Goal: Task Accomplishment & Management: Use online tool/utility

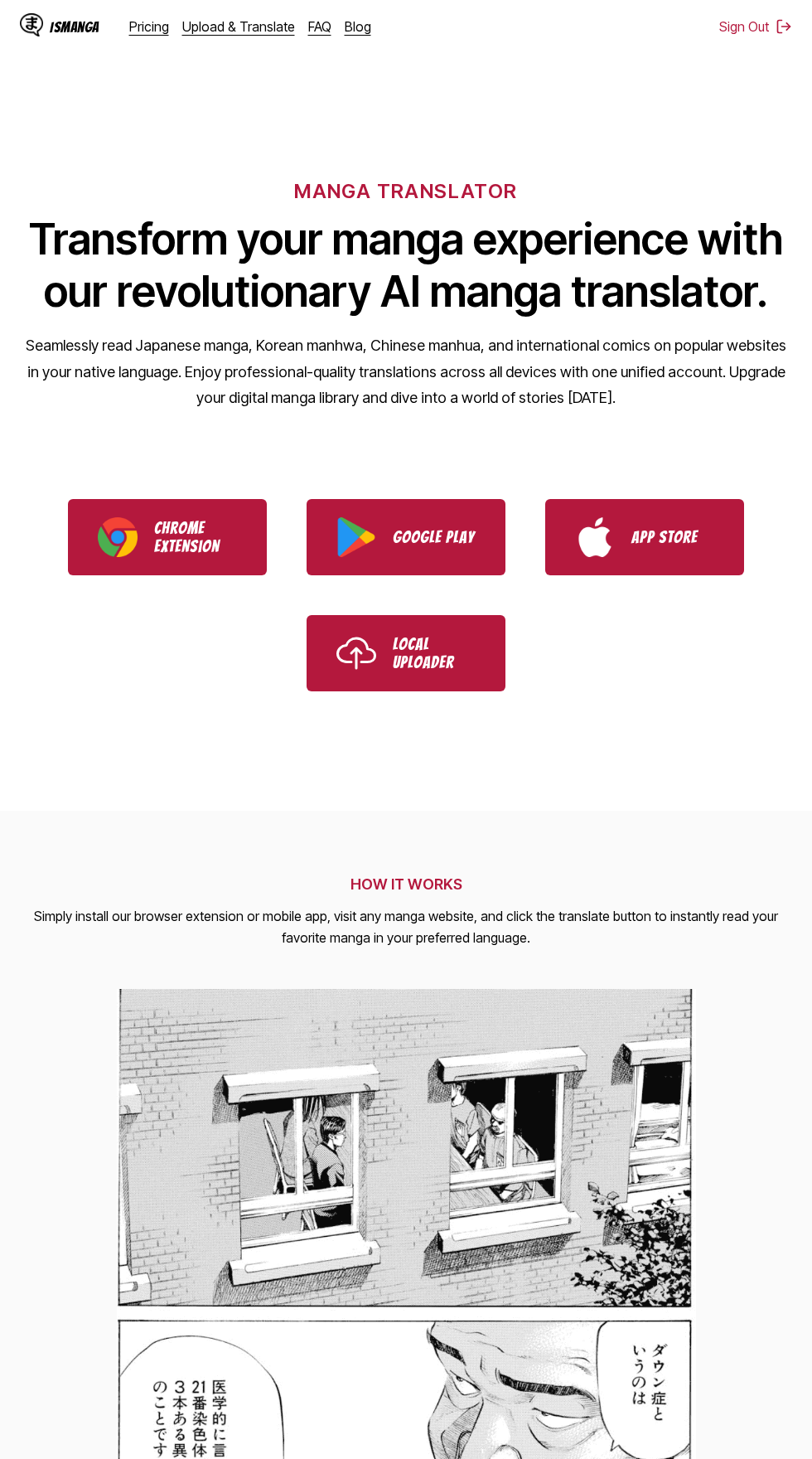
click at [243, 27] on link "Upload & Translate" at bounding box center [239, 27] width 113 height 17
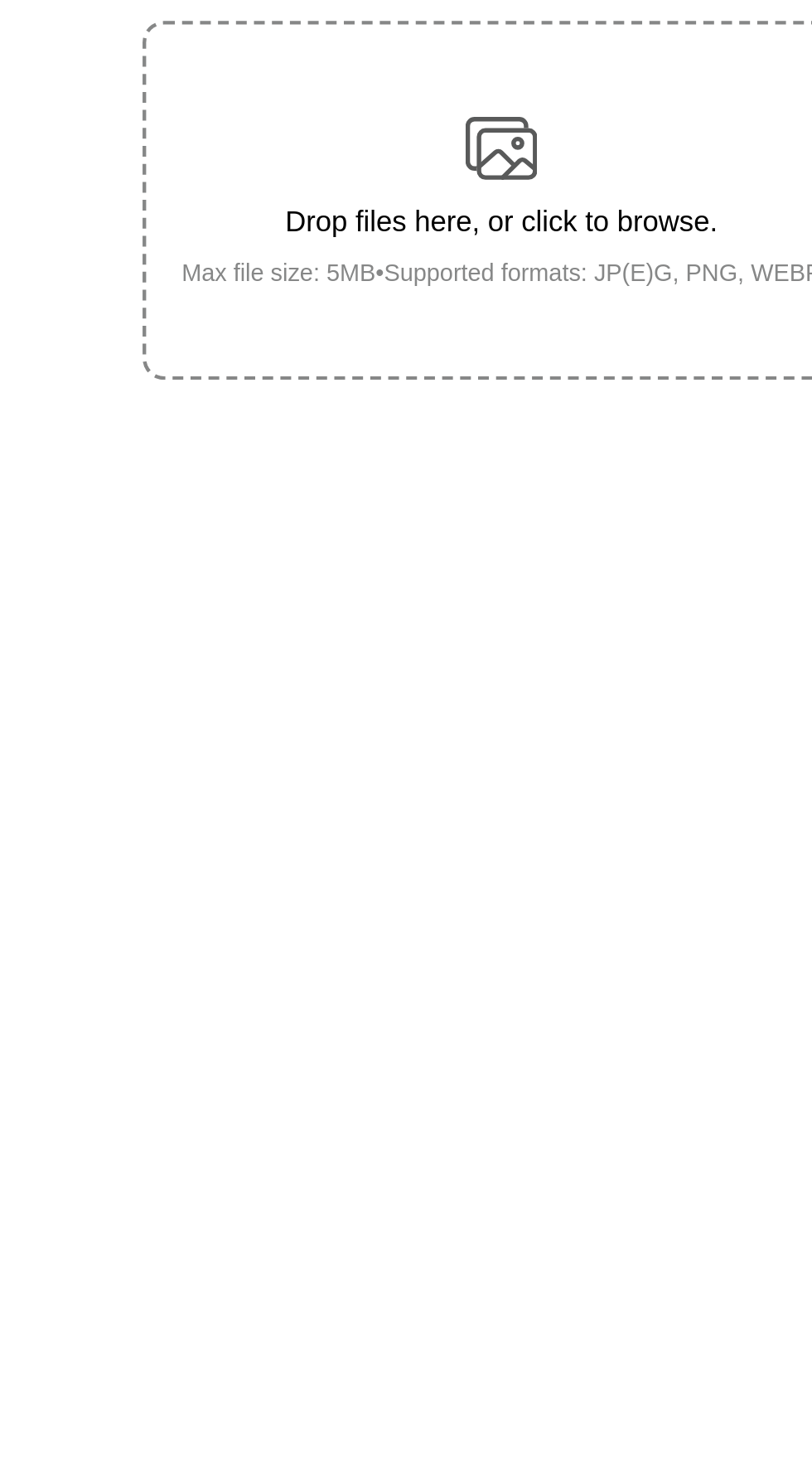
scroll to position [2, 0]
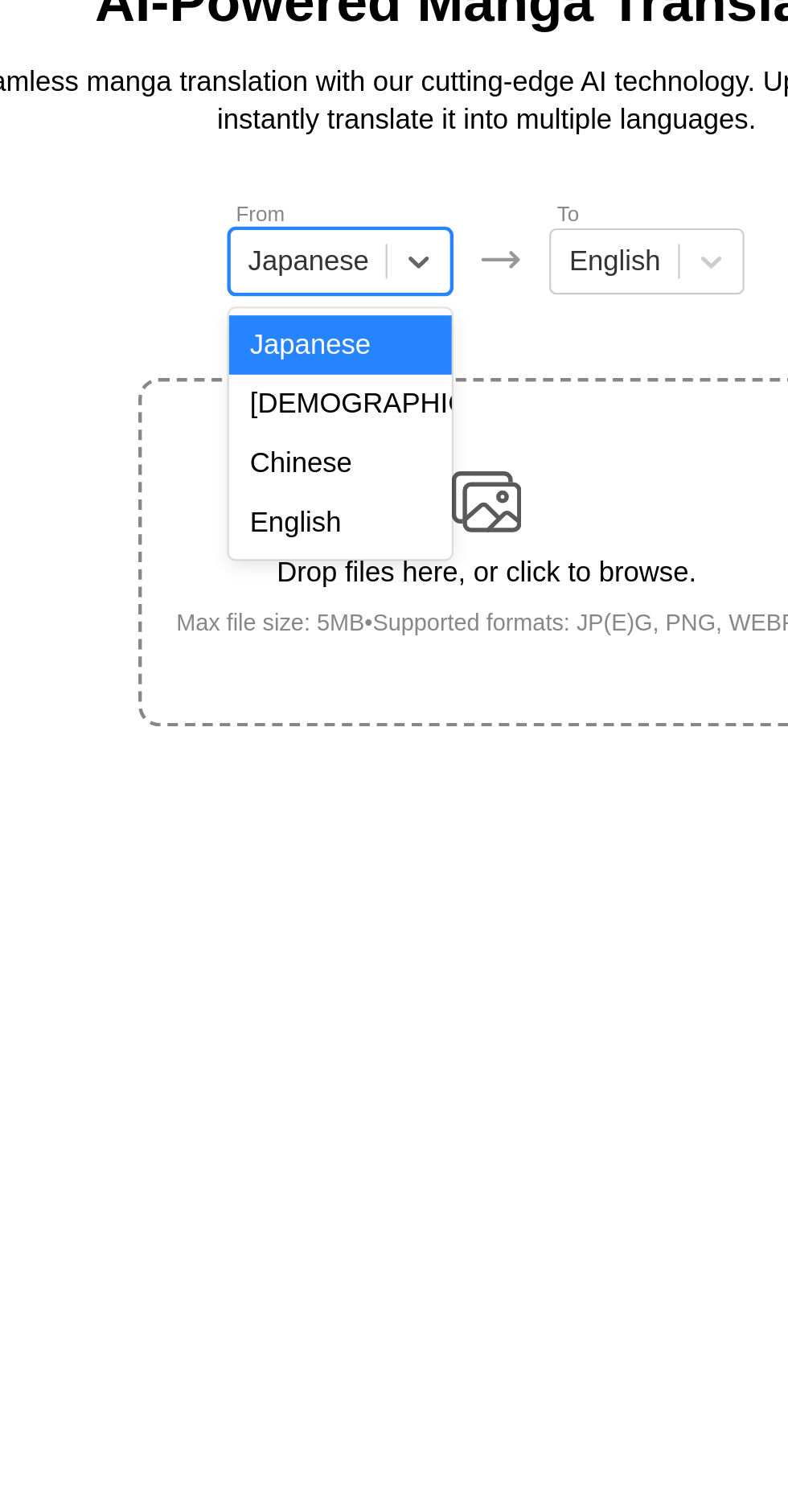
click at [340, 357] on div "English" at bounding box center [327, 359] width 103 height 27
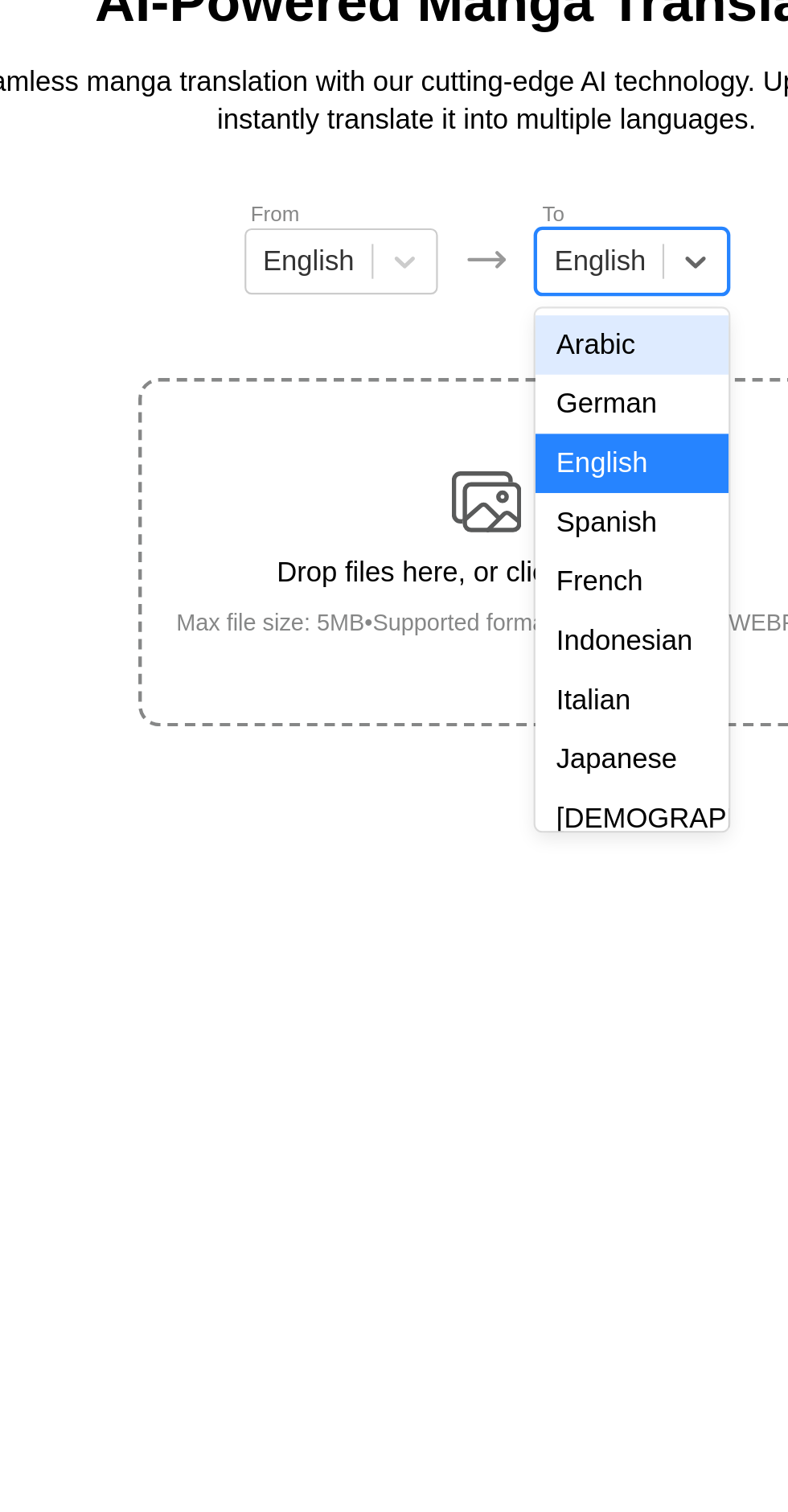
click at [463, 415] on div "Indonesian" at bounding box center [460, 414] width 89 height 27
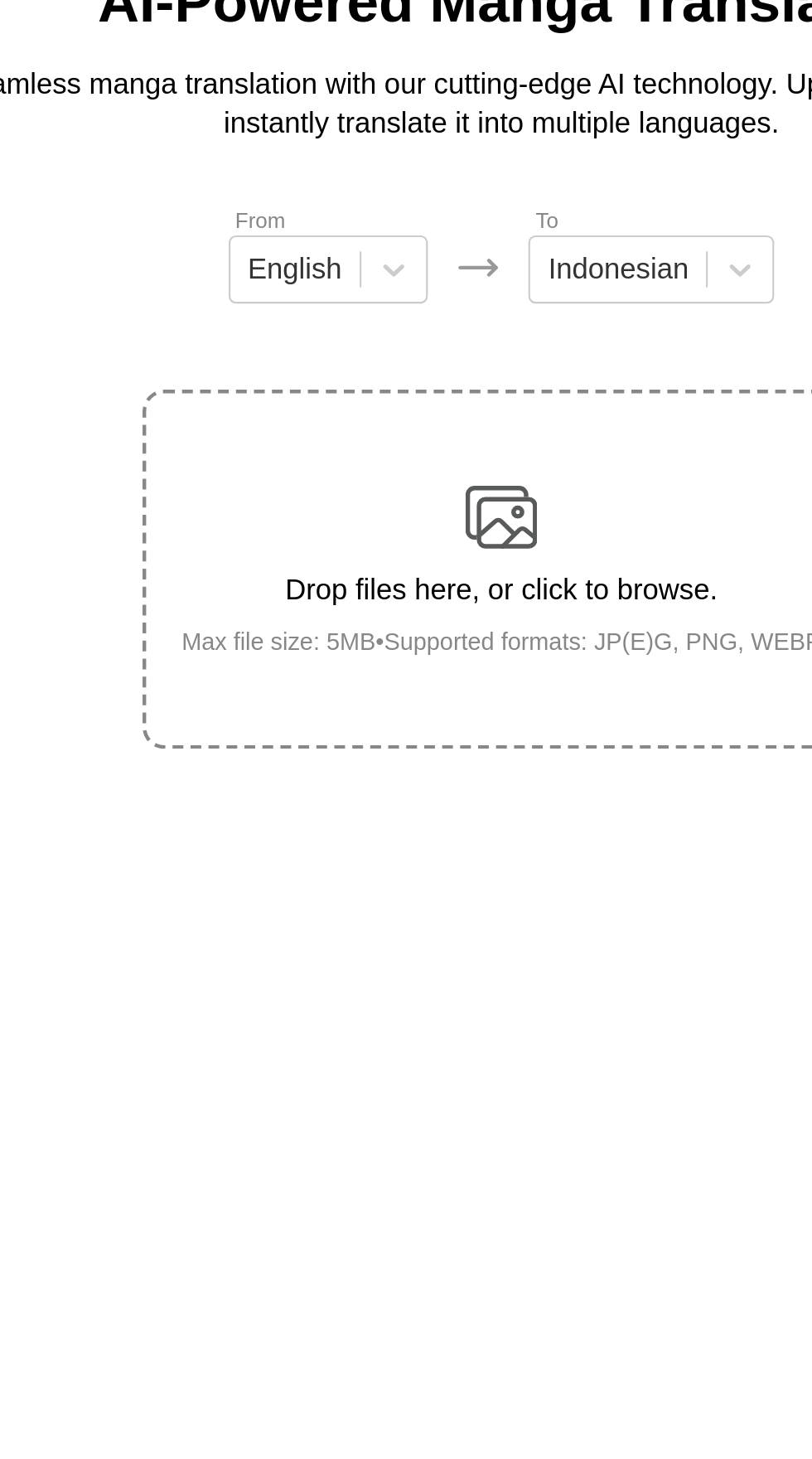
click at [416, 345] on img at bounding box center [406, 360] width 33 height 33
click at [0, 0] on input "Drop files here, or click to browse. Max file size: 5MB • Supported formats: JP…" at bounding box center [0, 0] width 0 height 0
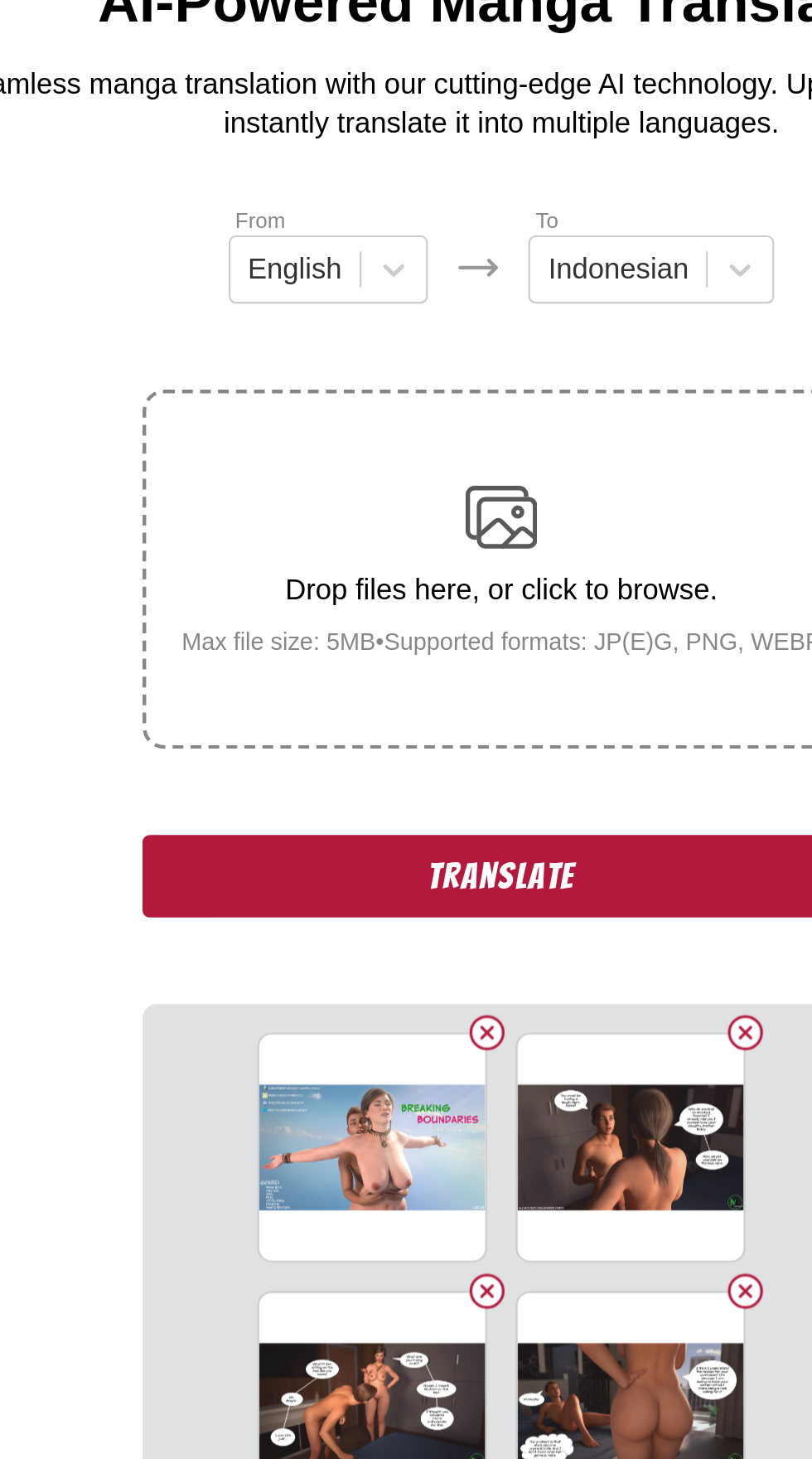
click at [300, 507] on button "Translate" at bounding box center [406, 526] width 331 height 38
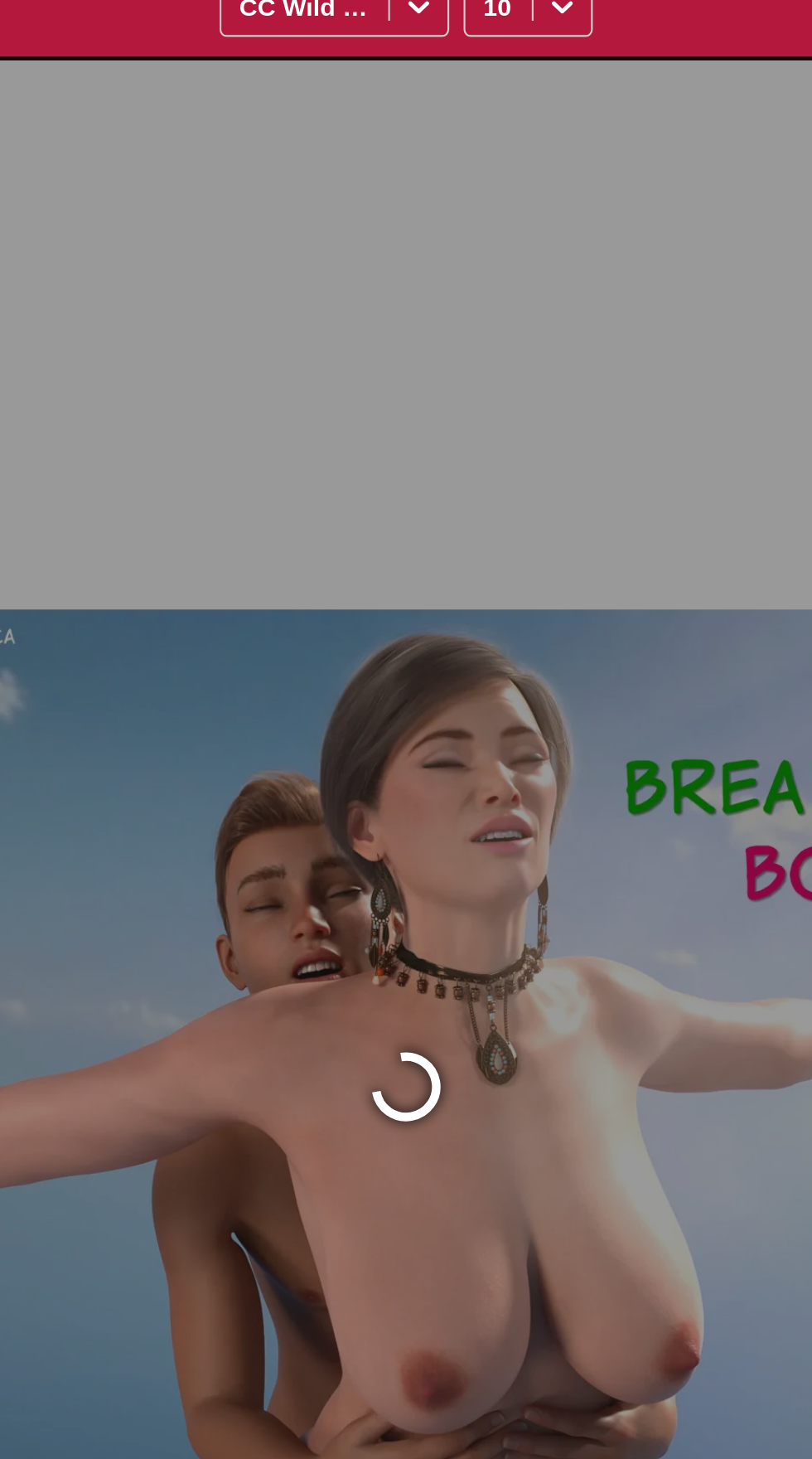
scroll to position [0, 0]
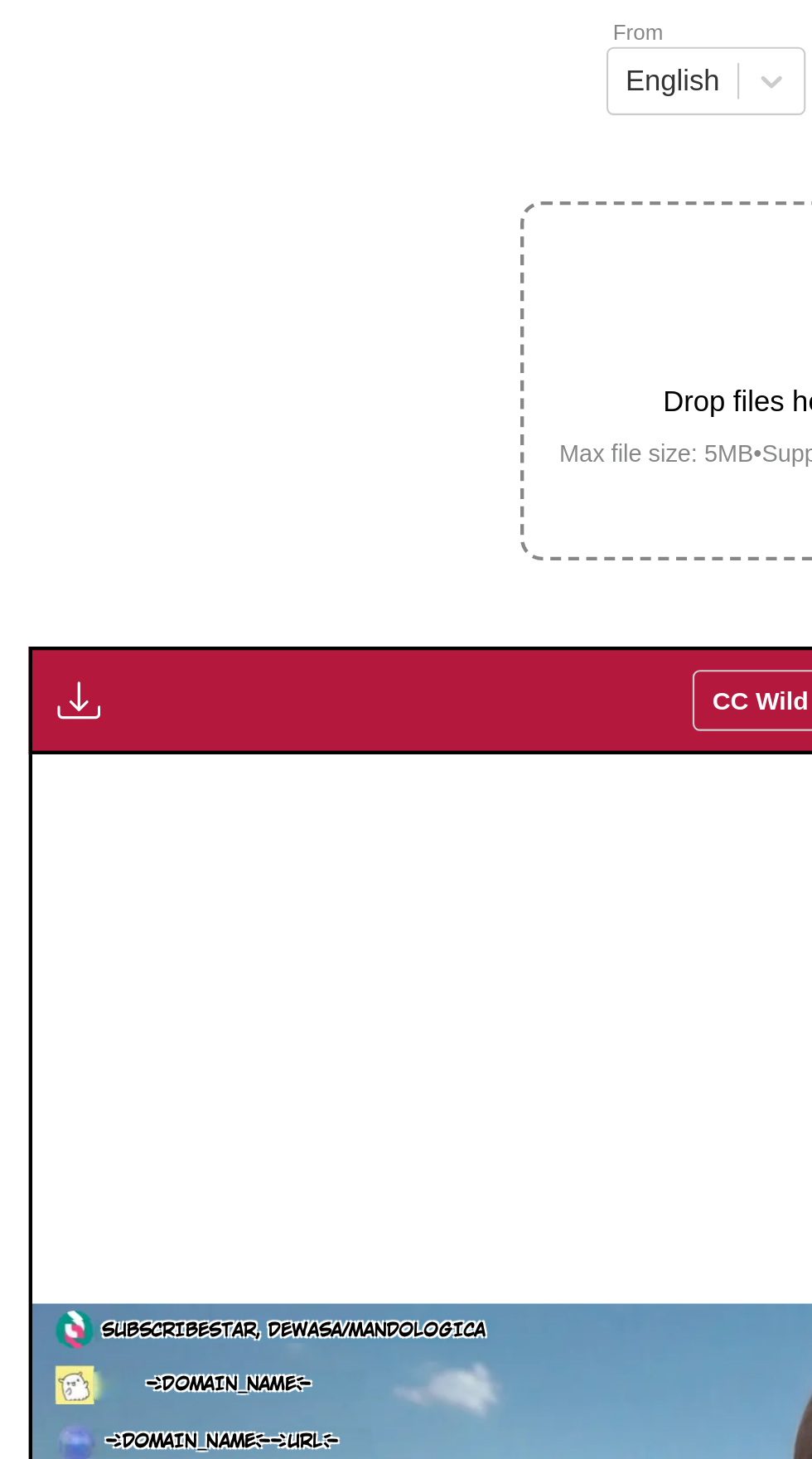
click at [37, 524] on img "button" at bounding box center [36, 534] width 20 height 20
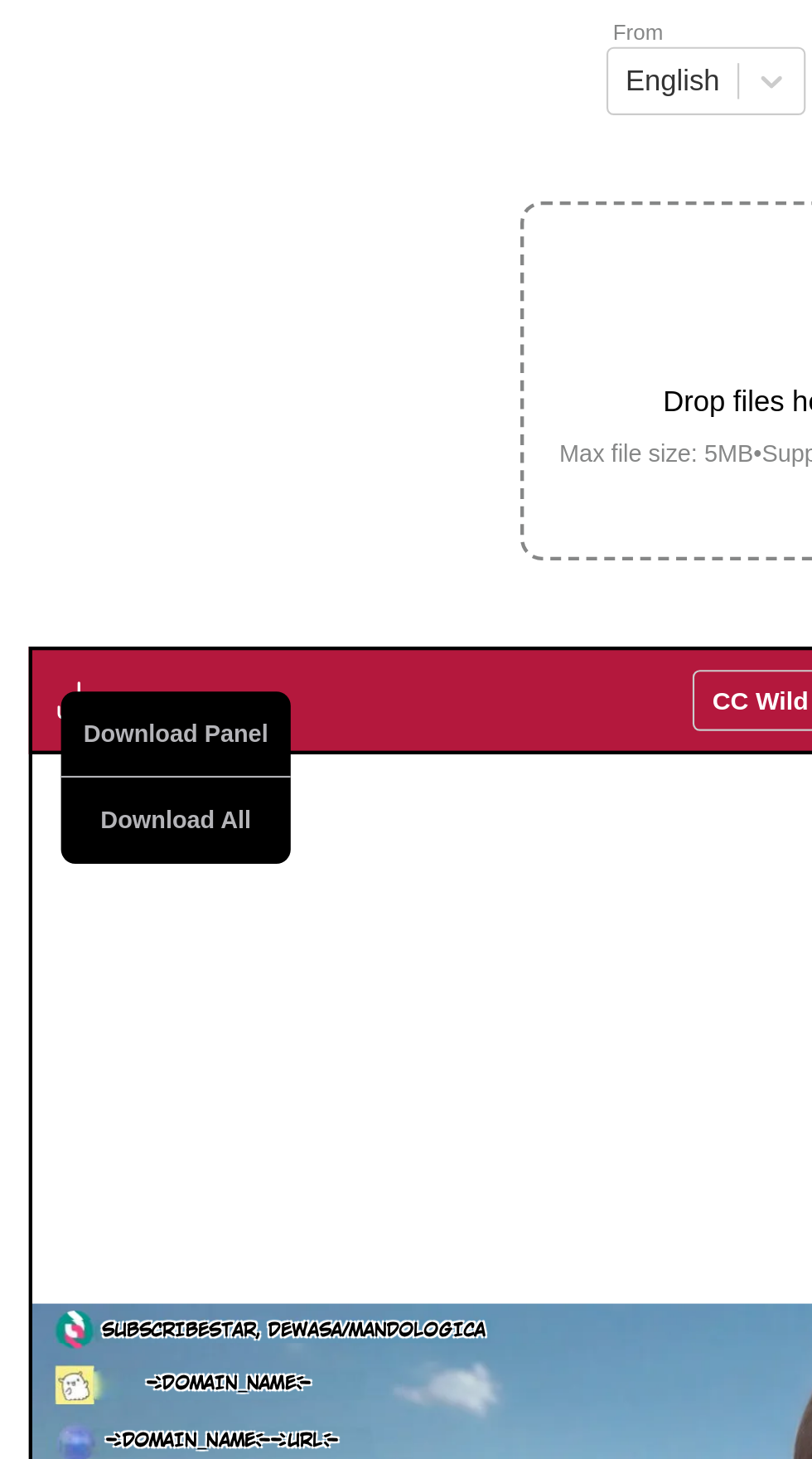
click at [104, 569] on button "Download All" at bounding box center [81, 589] width 106 height 40
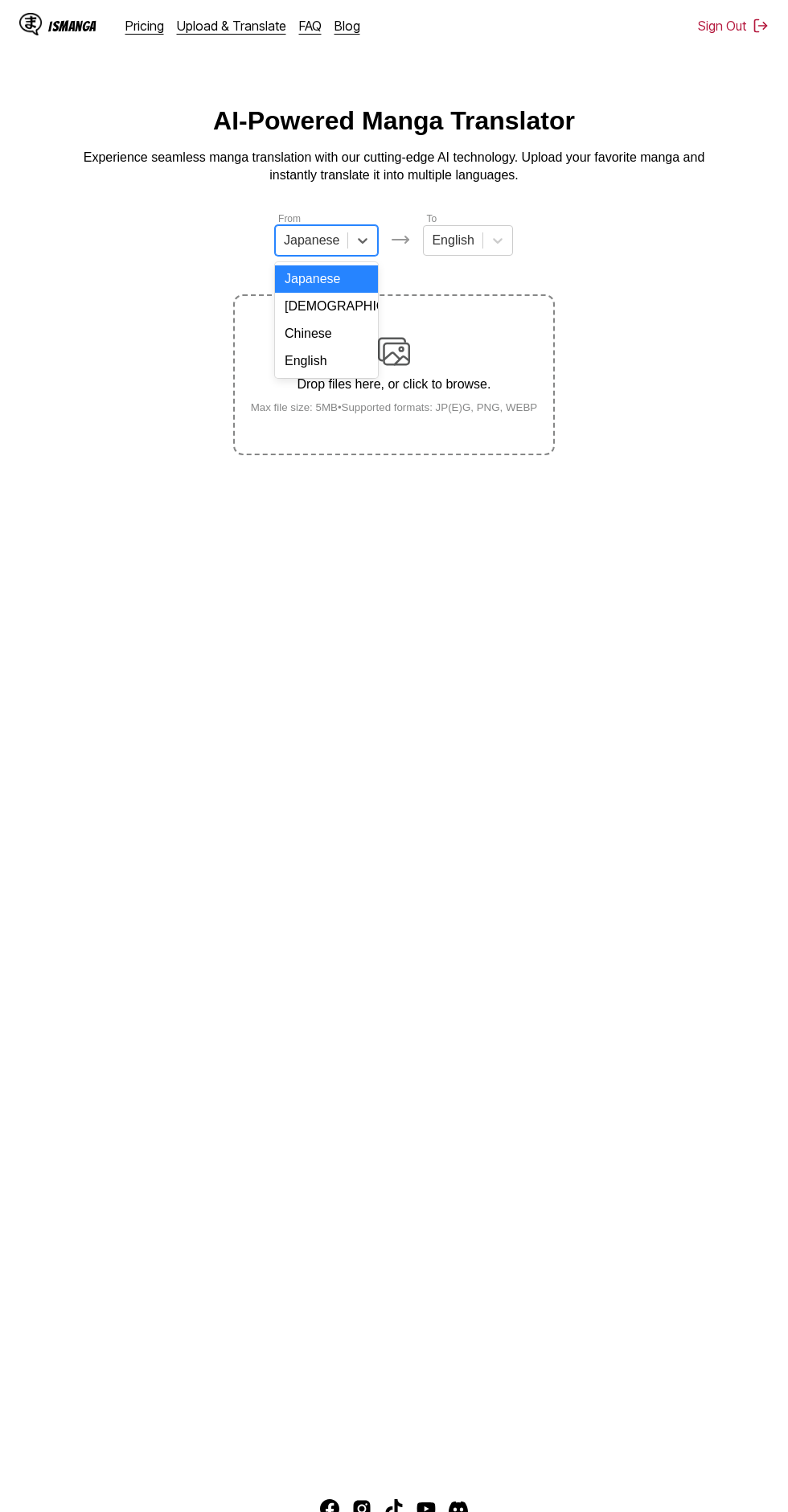
click at [342, 361] on div "English" at bounding box center [327, 361] width 103 height 27
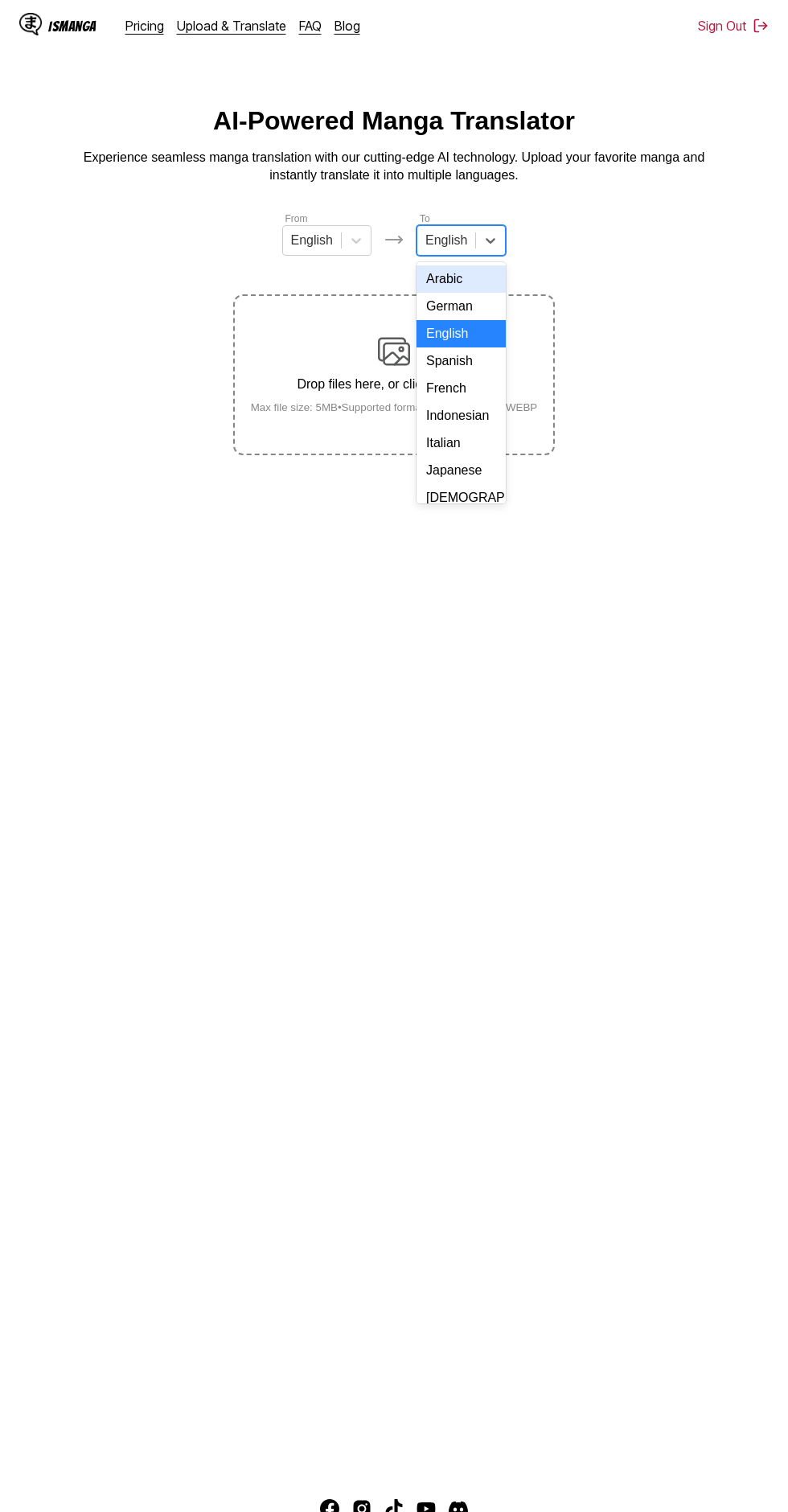
click at [474, 413] on div "Indonesian" at bounding box center [460, 415] width 89 height 27
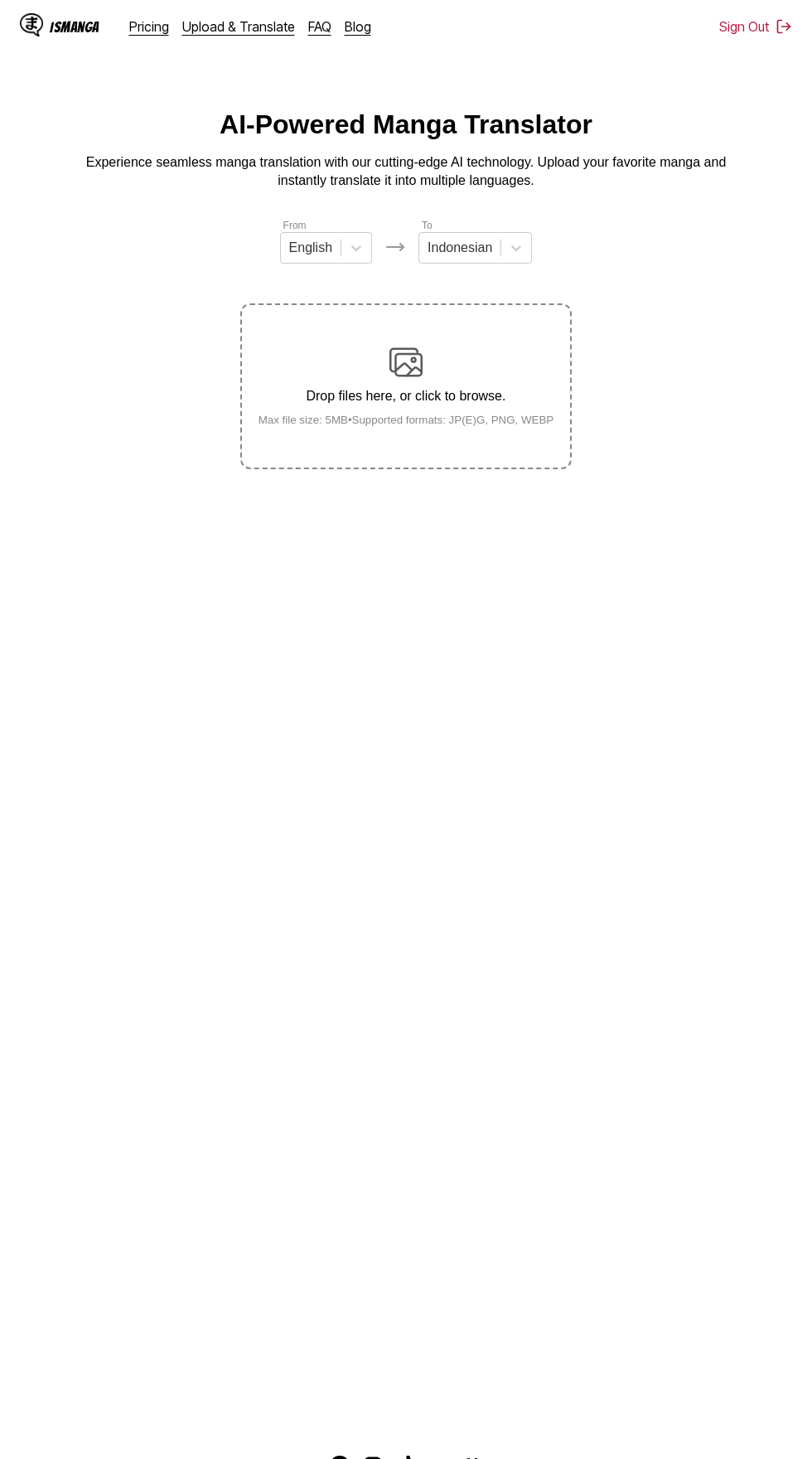
click at [420, 345] on img at bounding box center [406, 362] width 33 height 33
click at [0, 0] on input "Drop files here, or click to browse. Max file size: 5MB • Supported formats: JP…" at bounding box center [0, 0] width 0 height 0
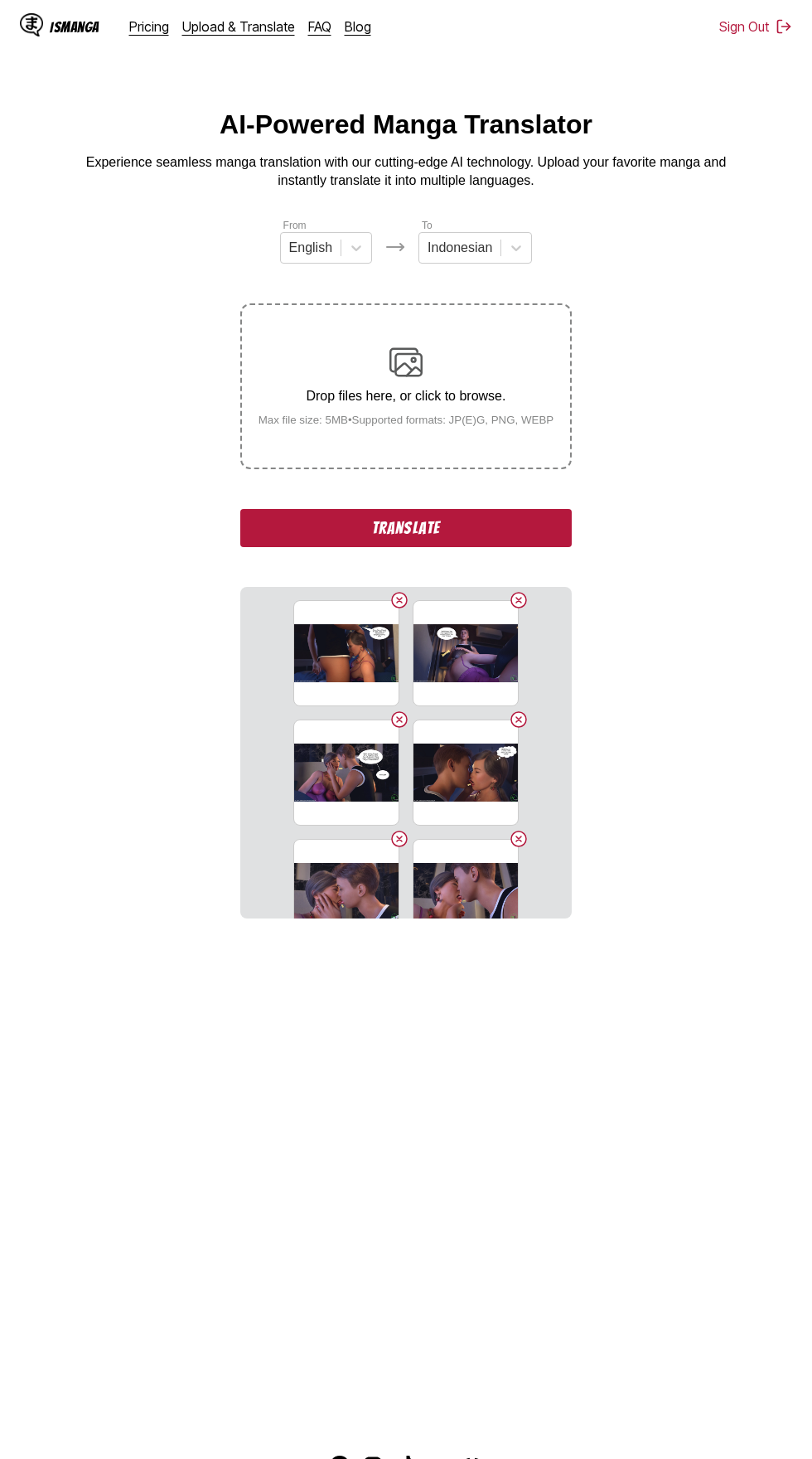
click at [477, 509] on button "Translate" at bounding box center [406, 528] width 331 height 38
